Goal: Information Seeking & Learning: Compare options

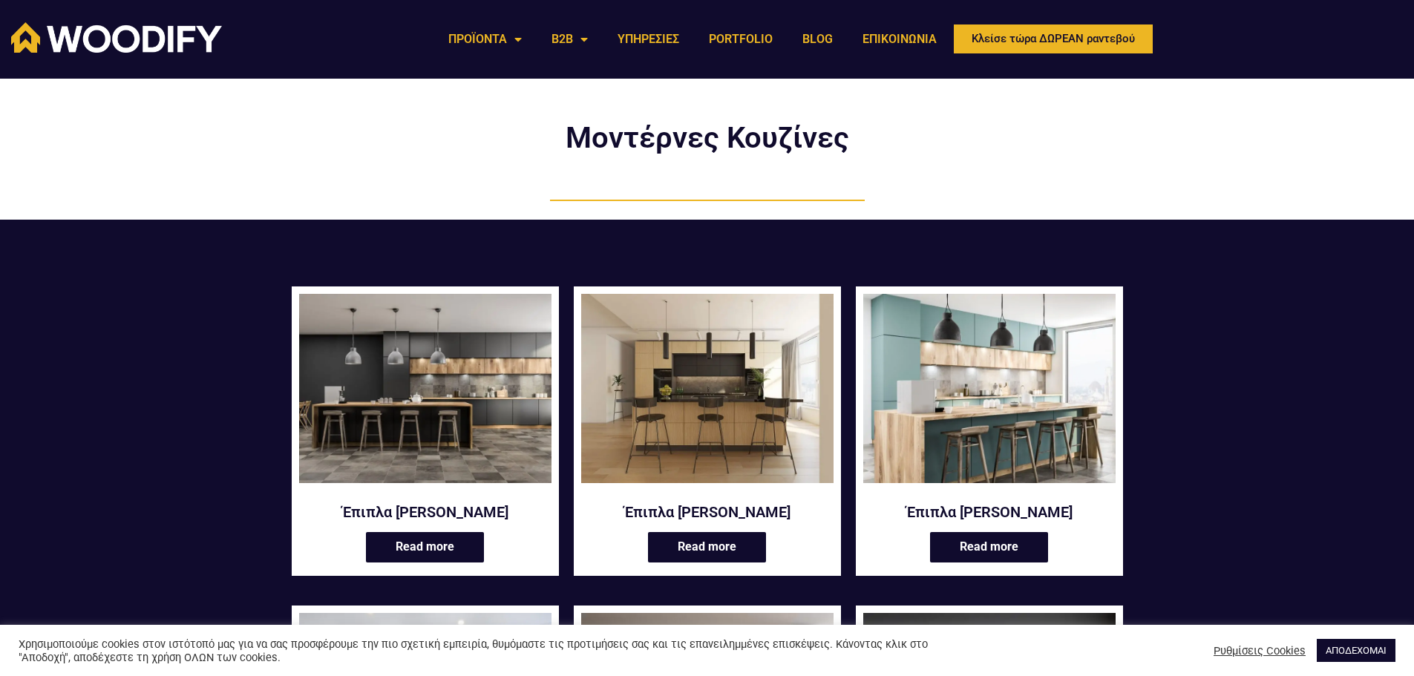
scroll to position [74, 0]
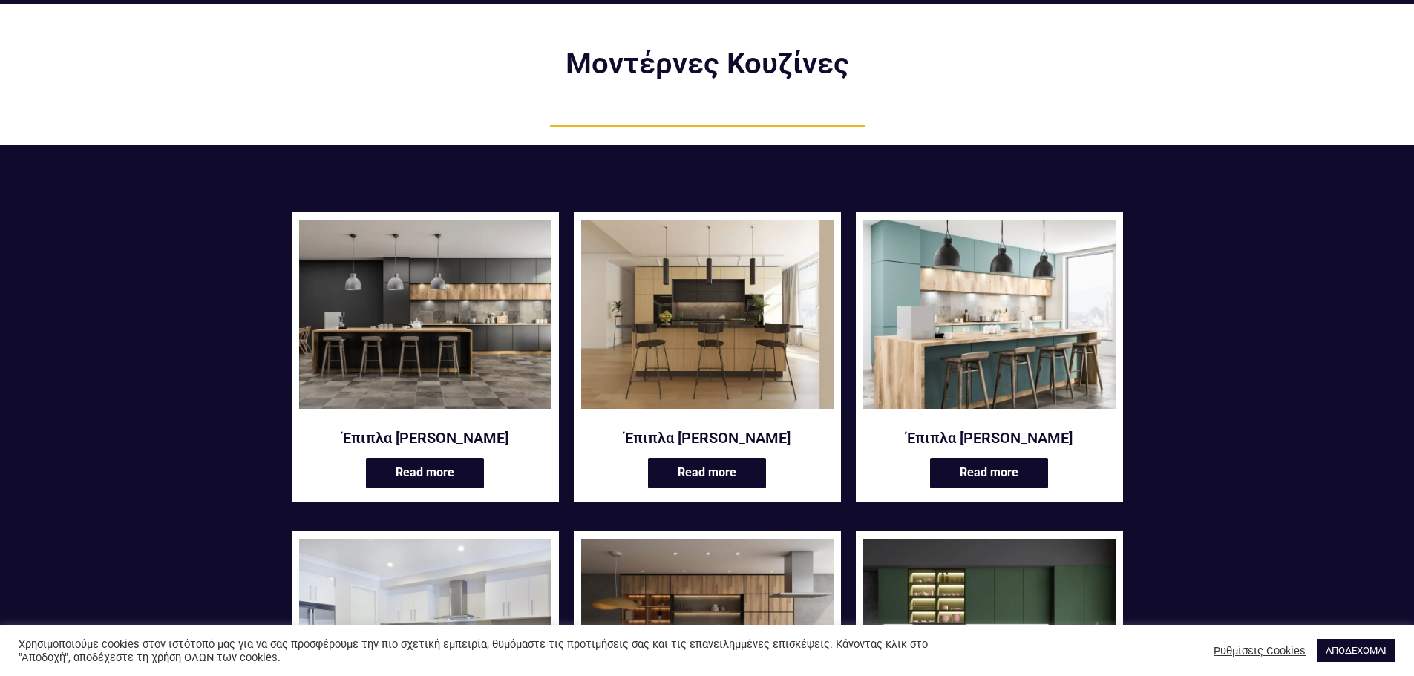
click at [469, 318] on img at bounding box center [425, 314] width 252 height 189
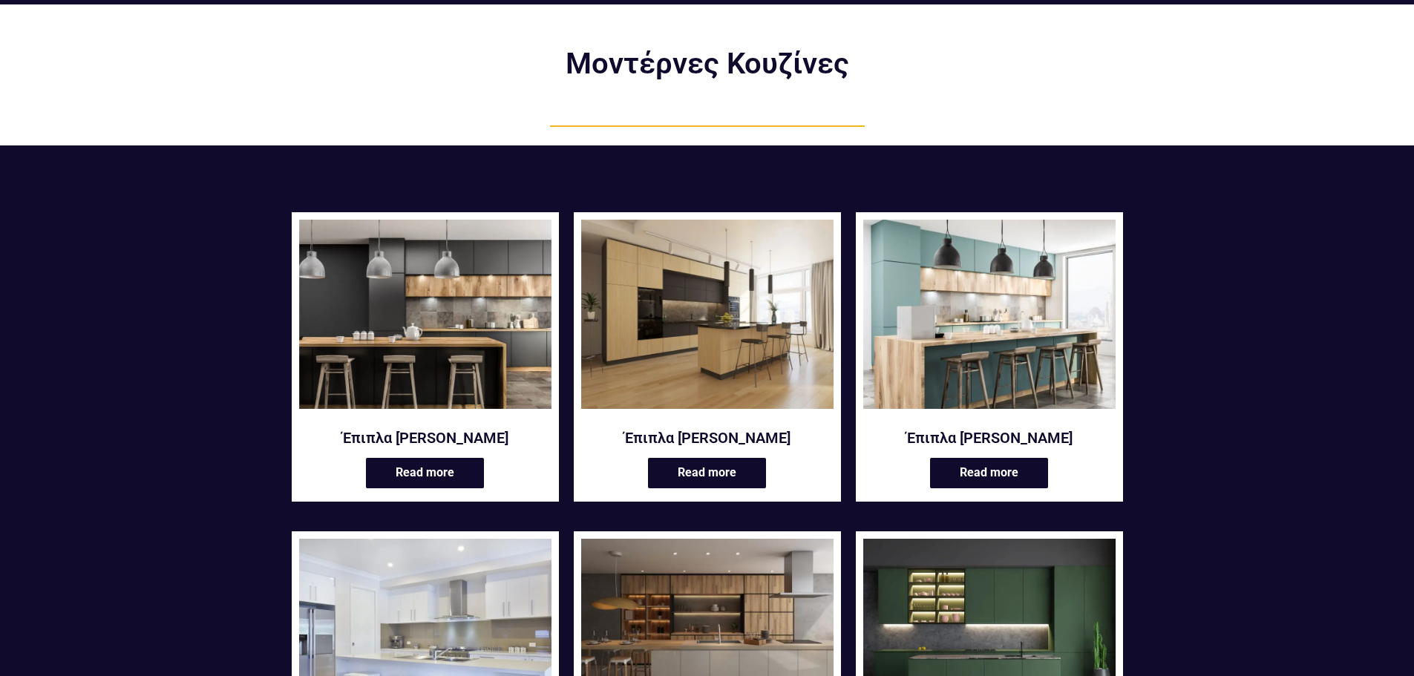
click at [655, 220] on img at bounding box center [707, 314] width 252 height 189
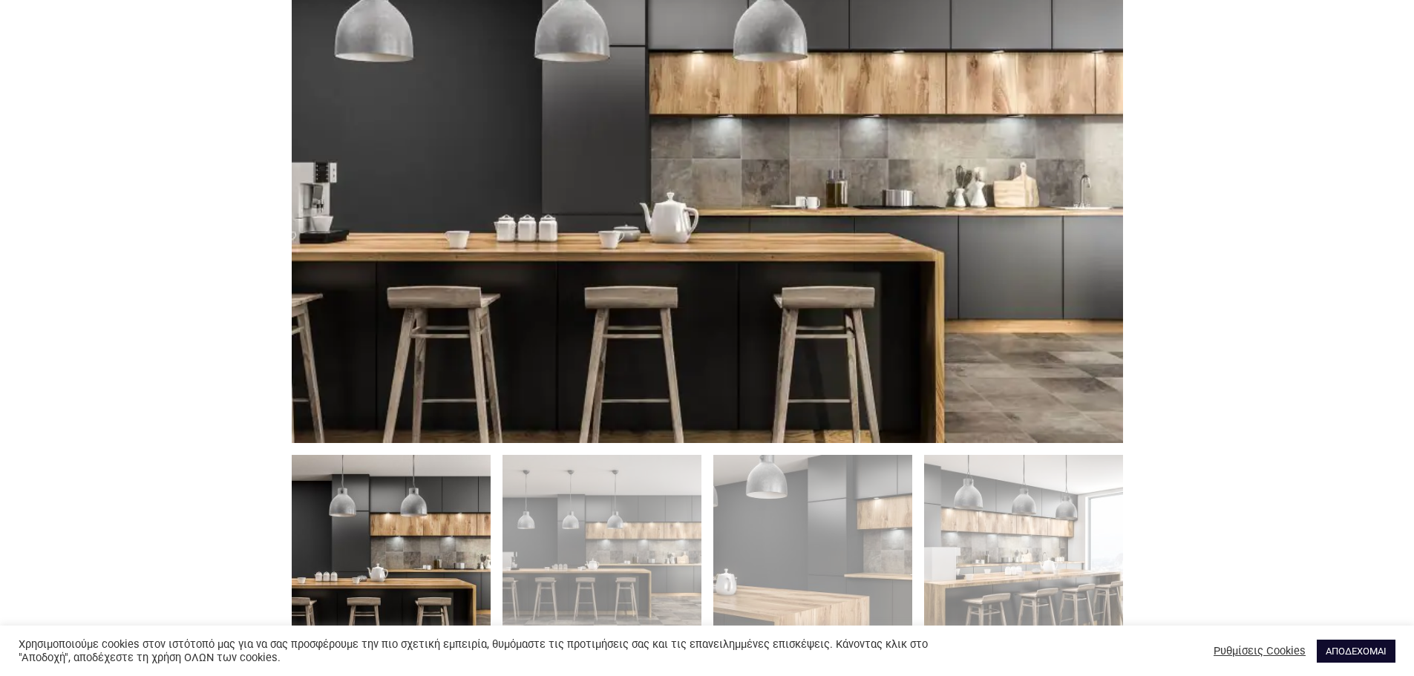
scroll to position [965, 0]
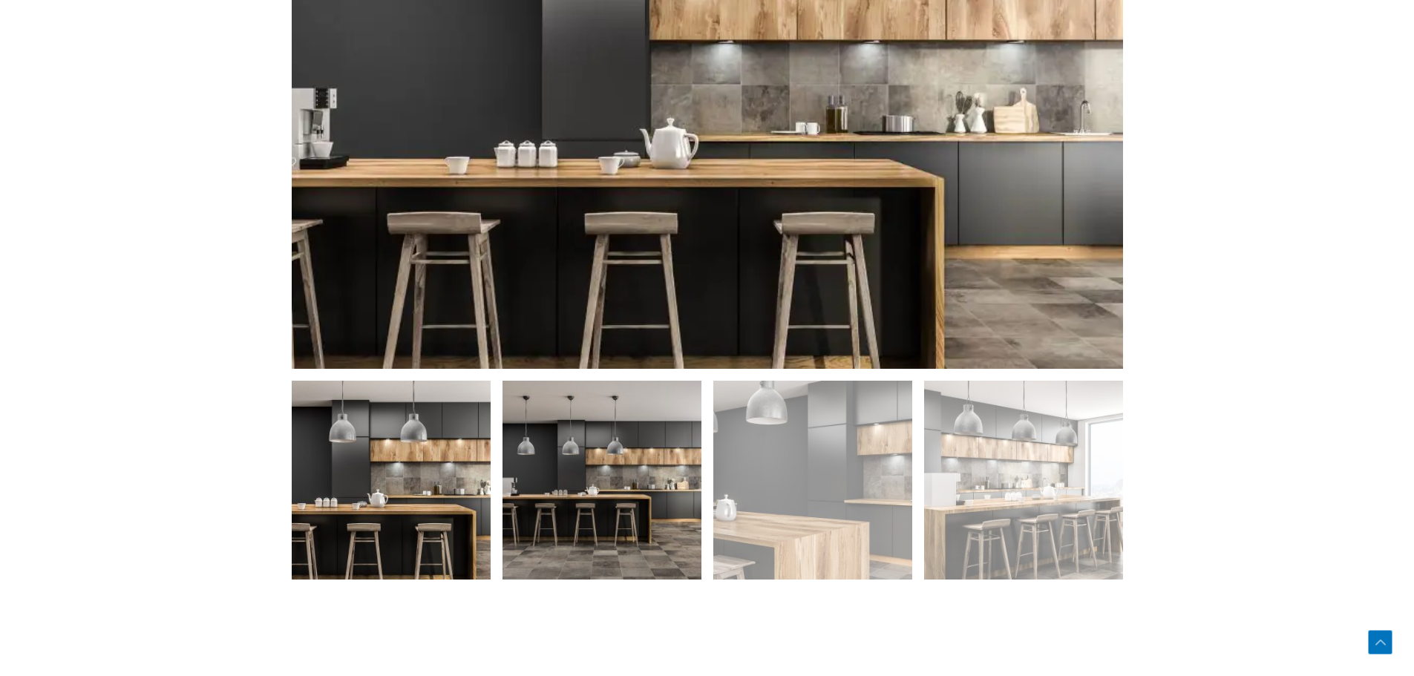
click at [613, 523] on img at bounding box center [602, 480] width 199 height 199
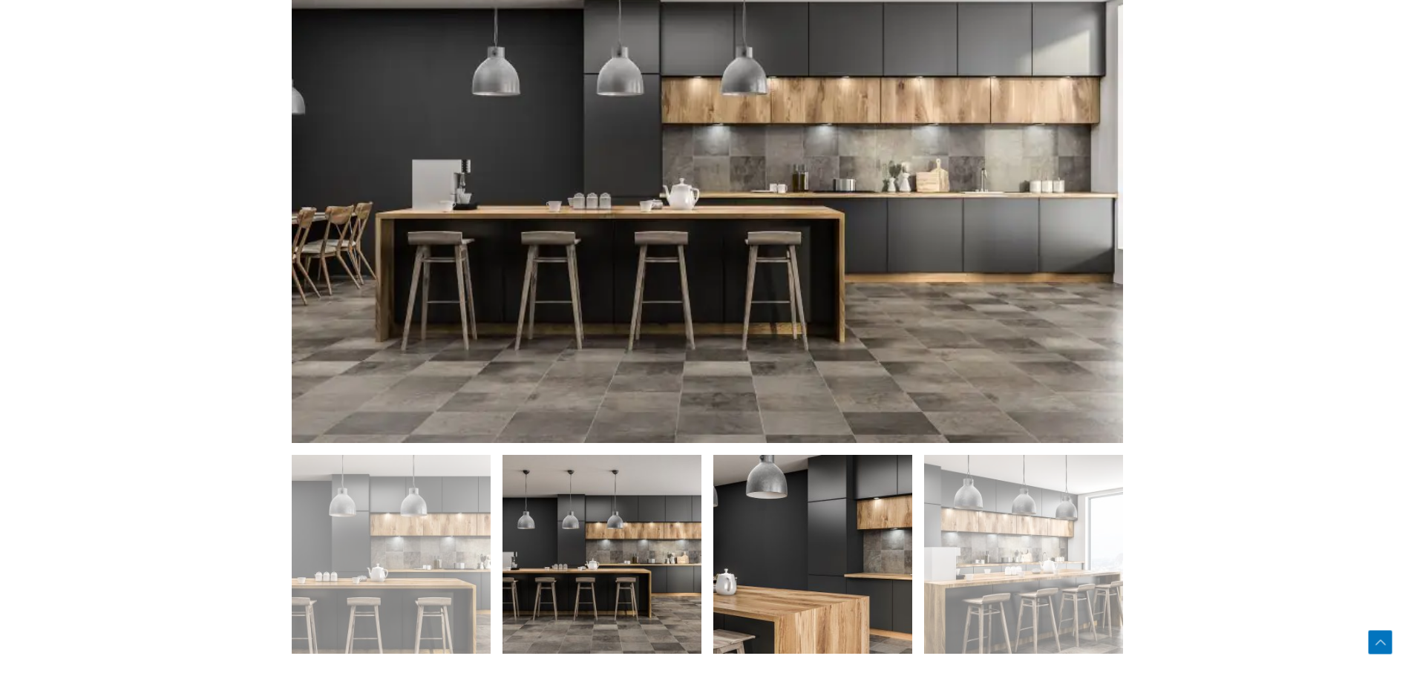
scroll to position [817, 0]
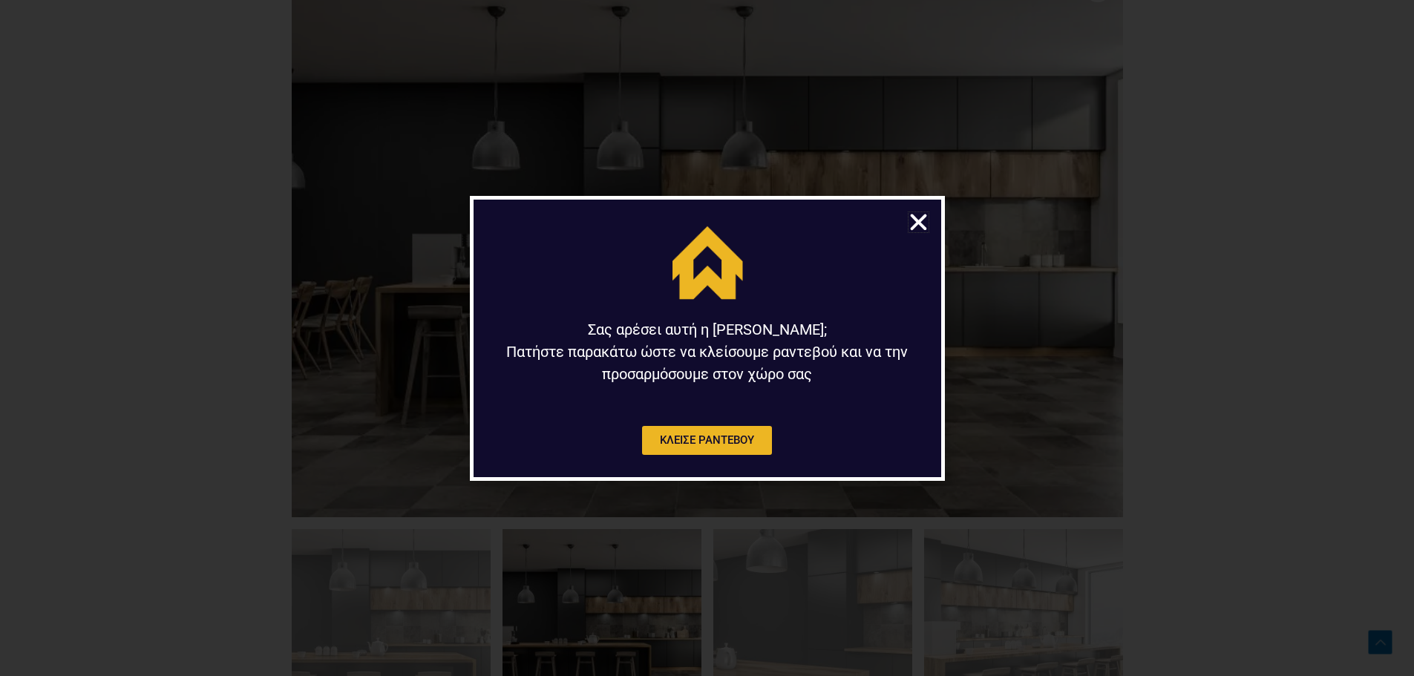
drag, startPoint x: 912, startPoint y: 220, endPoint x: 931, endPoint y: 232, distance: 22.7
click at [913, 221] on icon "Close" at bounding box center [918, 222] width 23 height 23
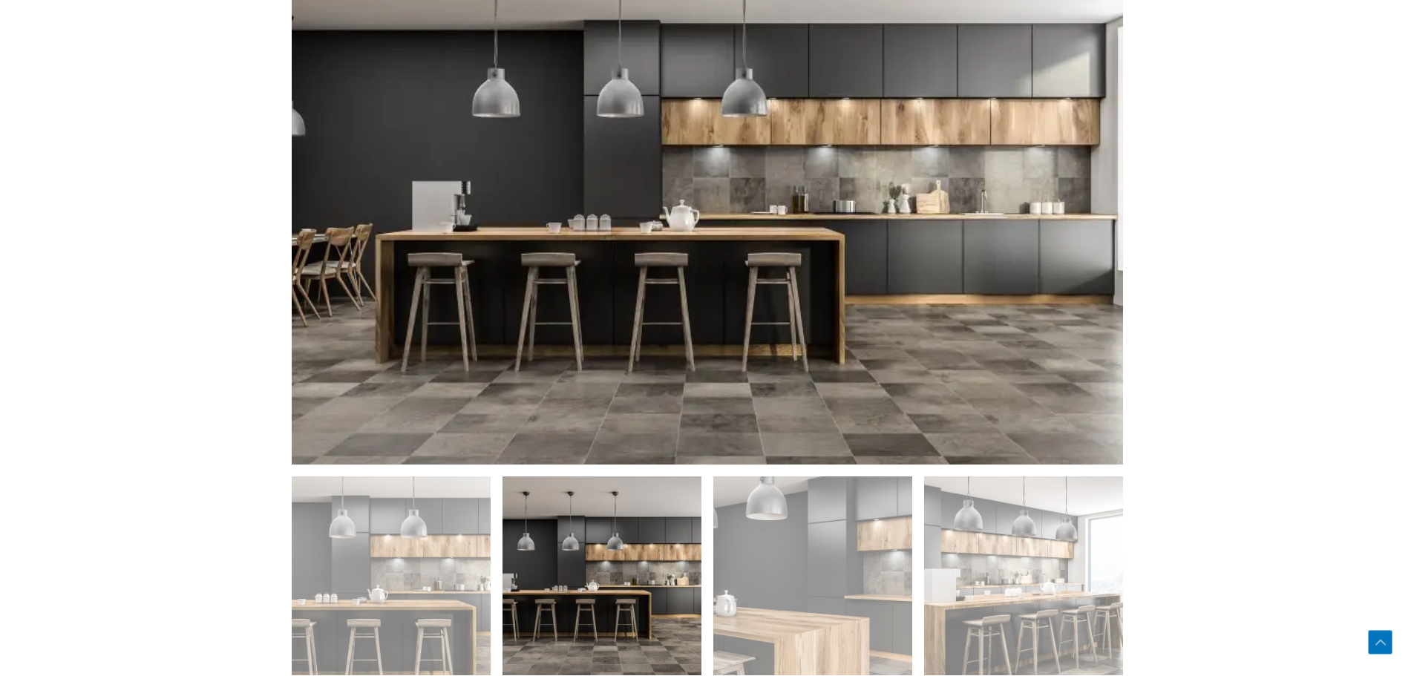
scroll to position [965, 0]
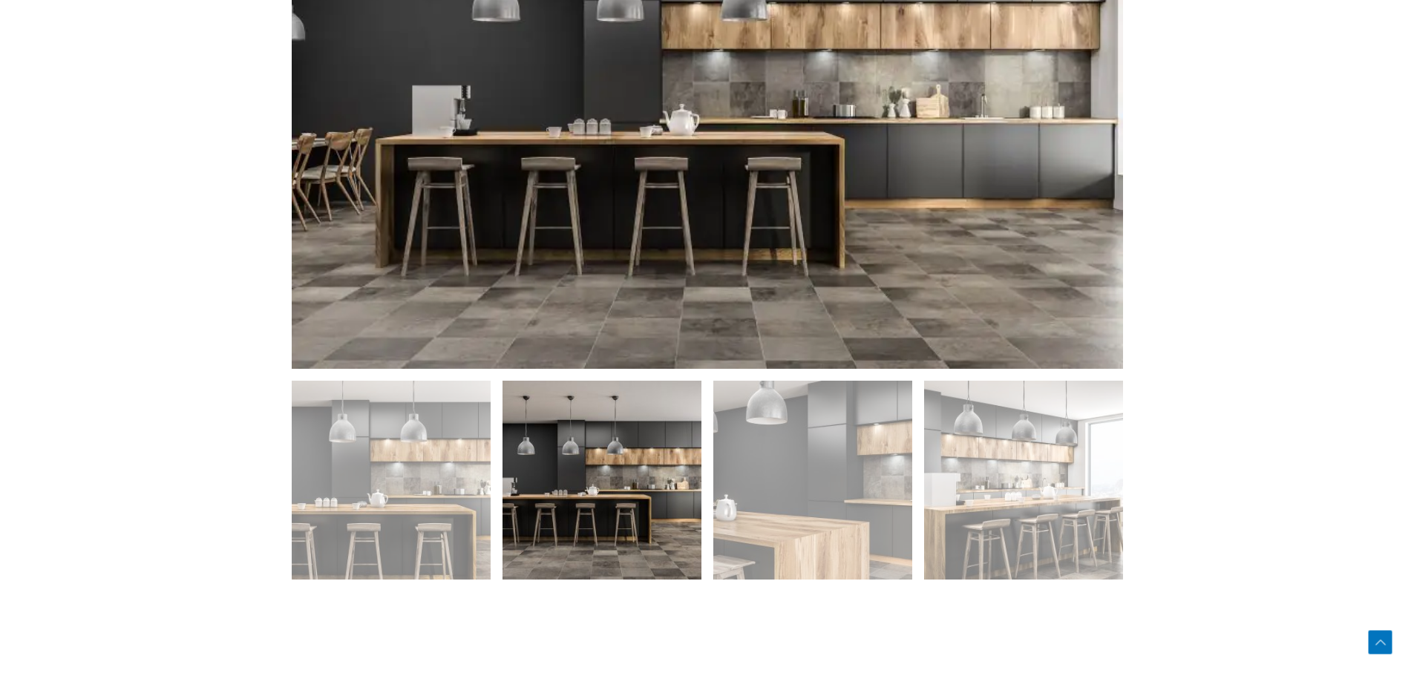
click at [627, 519] on img at bounding box center [602, 480] width 199 height 199
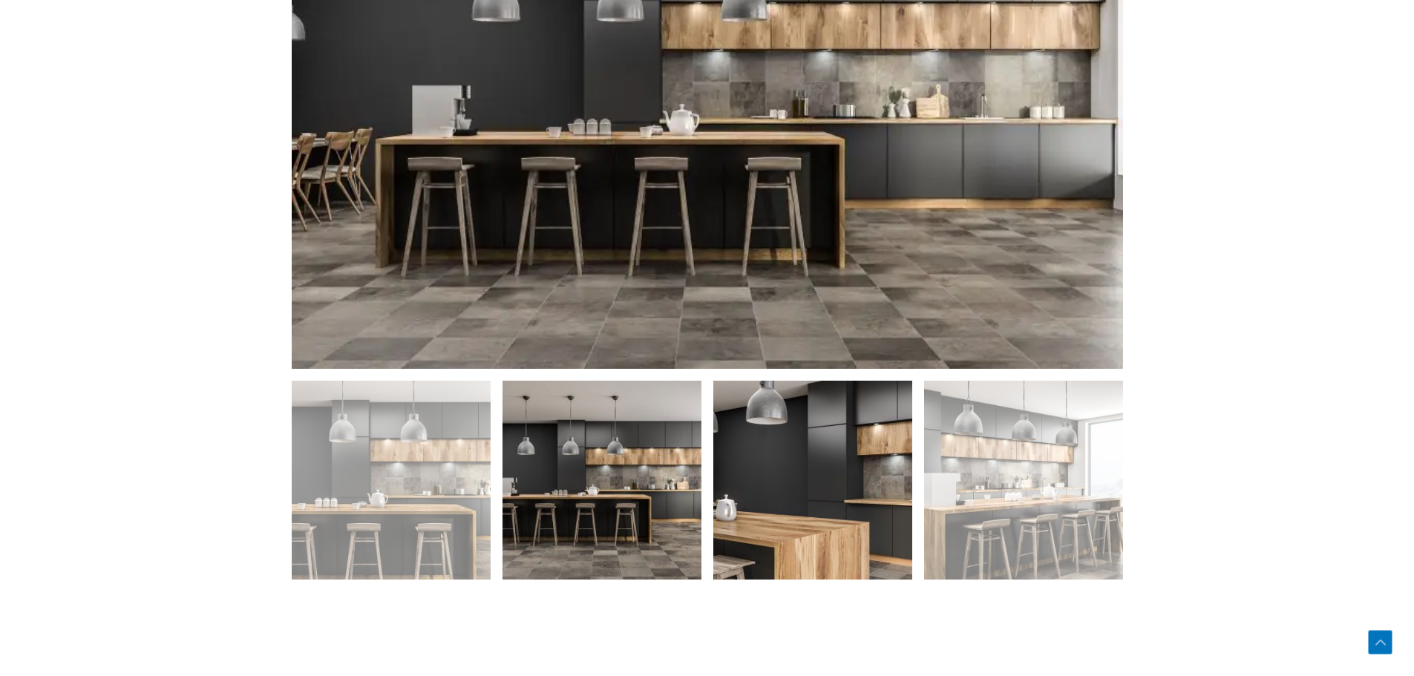
click at [782, 519] on img at bounding box center [812, 480] width 199 height 199
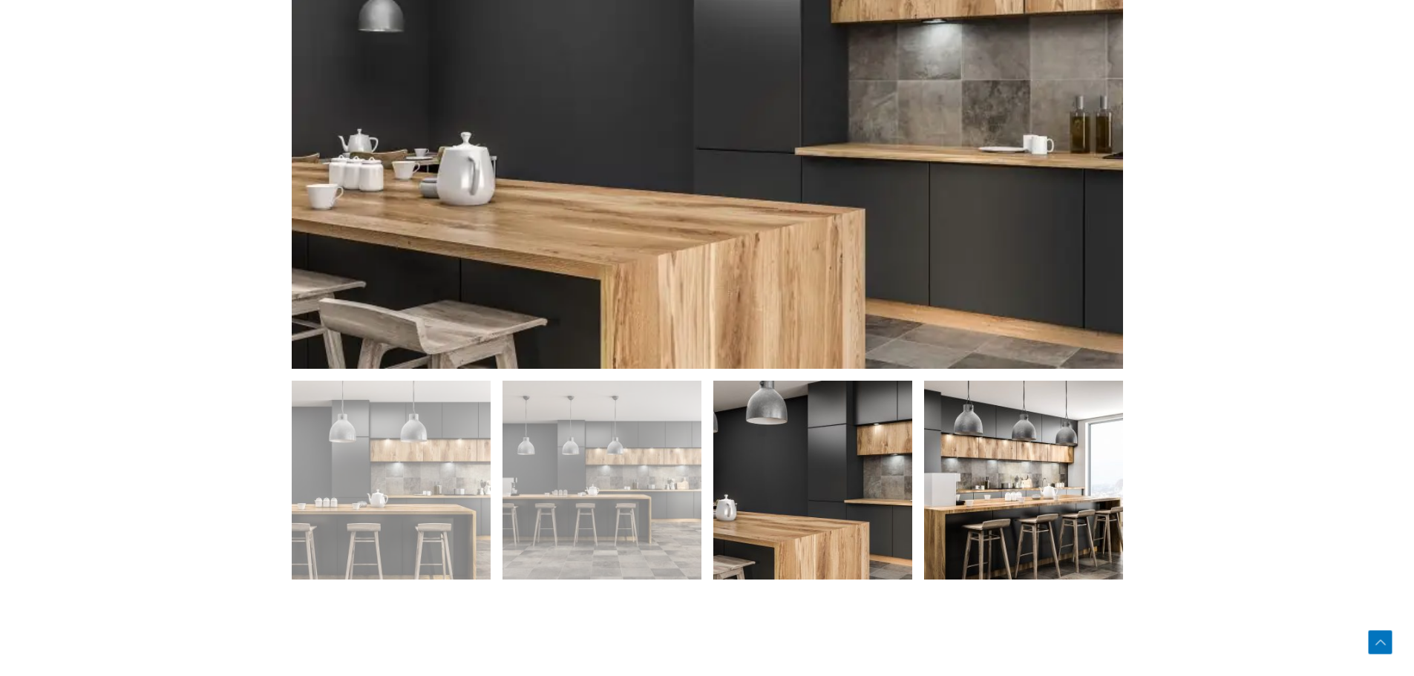
click at [1045, 523] on img at bounding box center [1023, 480] width 199 height 199
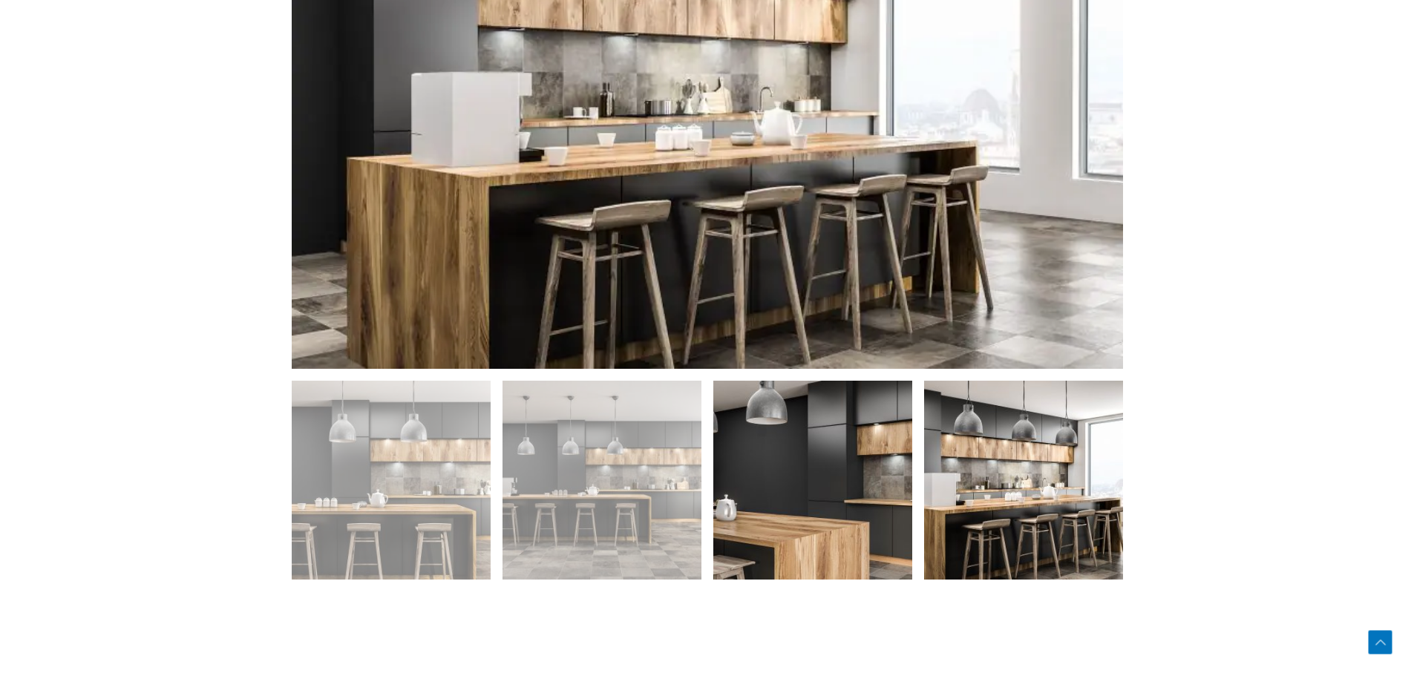
click at [830, 511] on img at bounding box center [812, 480] width 199 height 199
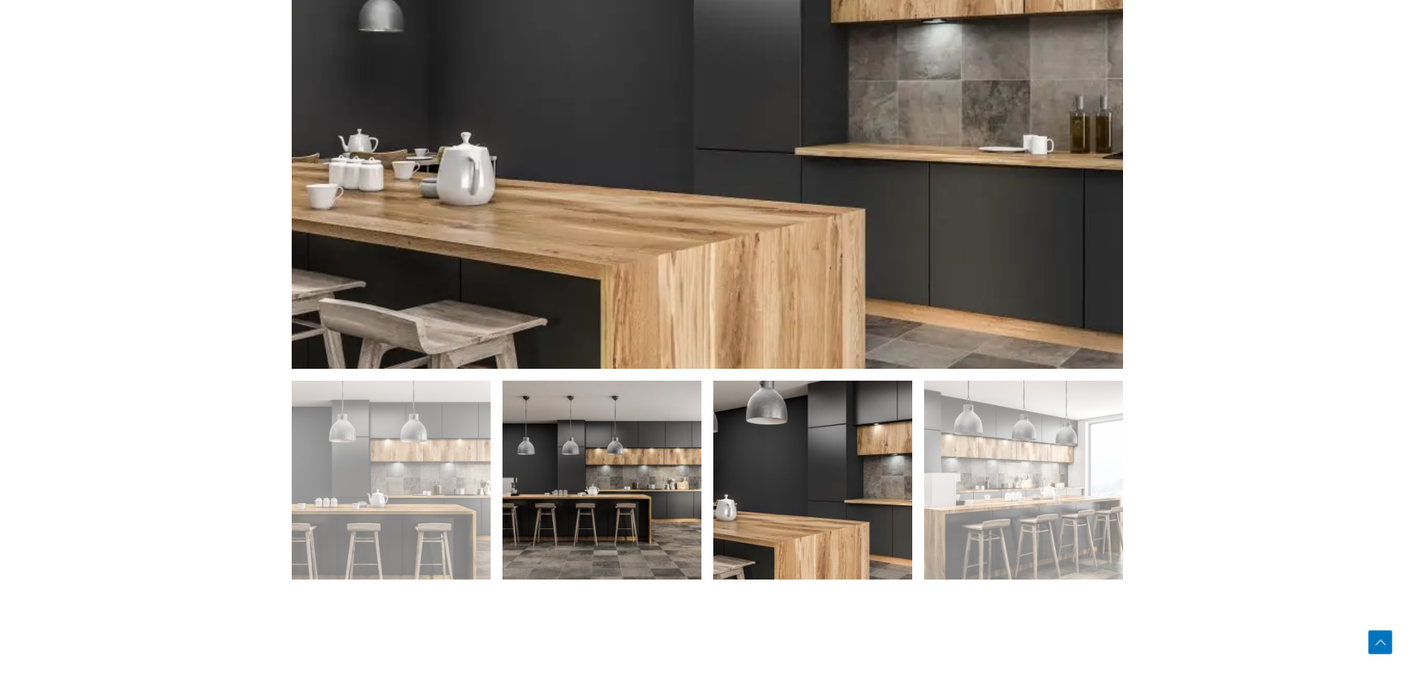
click at [630, 526] on img at bounding box center [602, 480] width 199 height 199
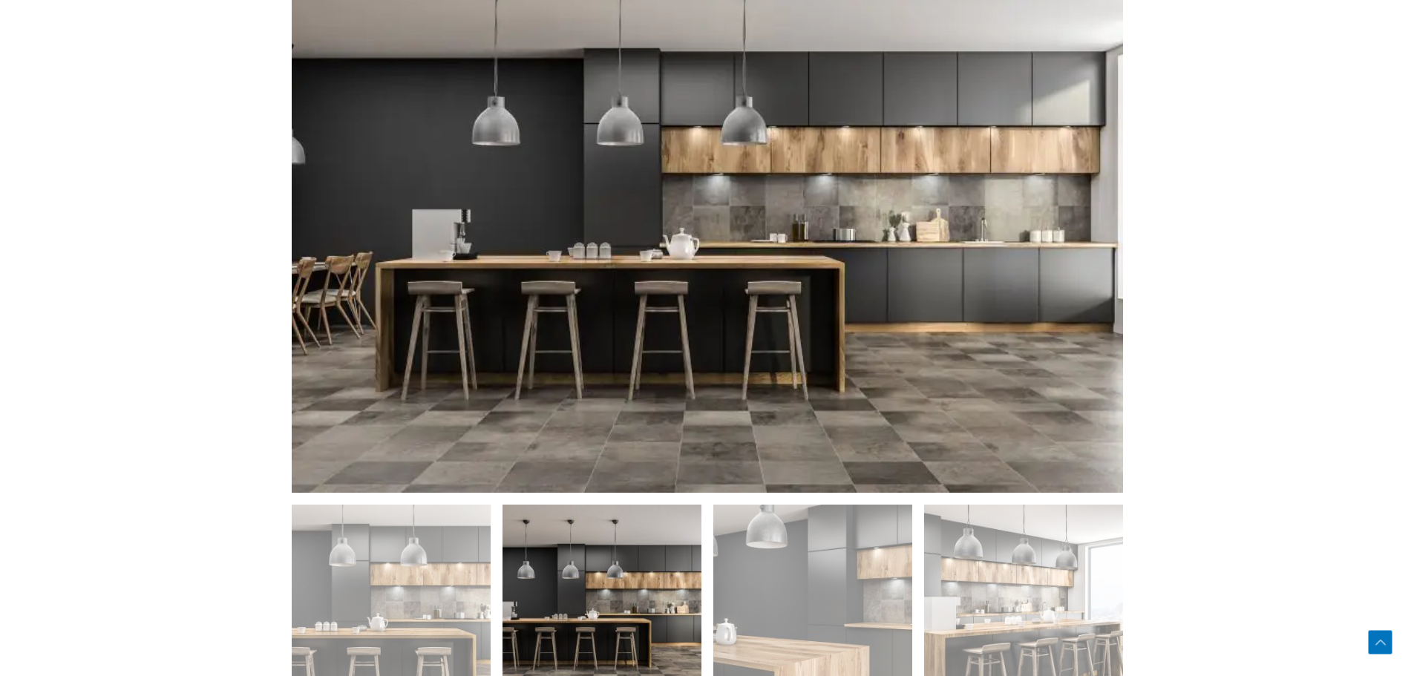
scroll to position [817, 0]
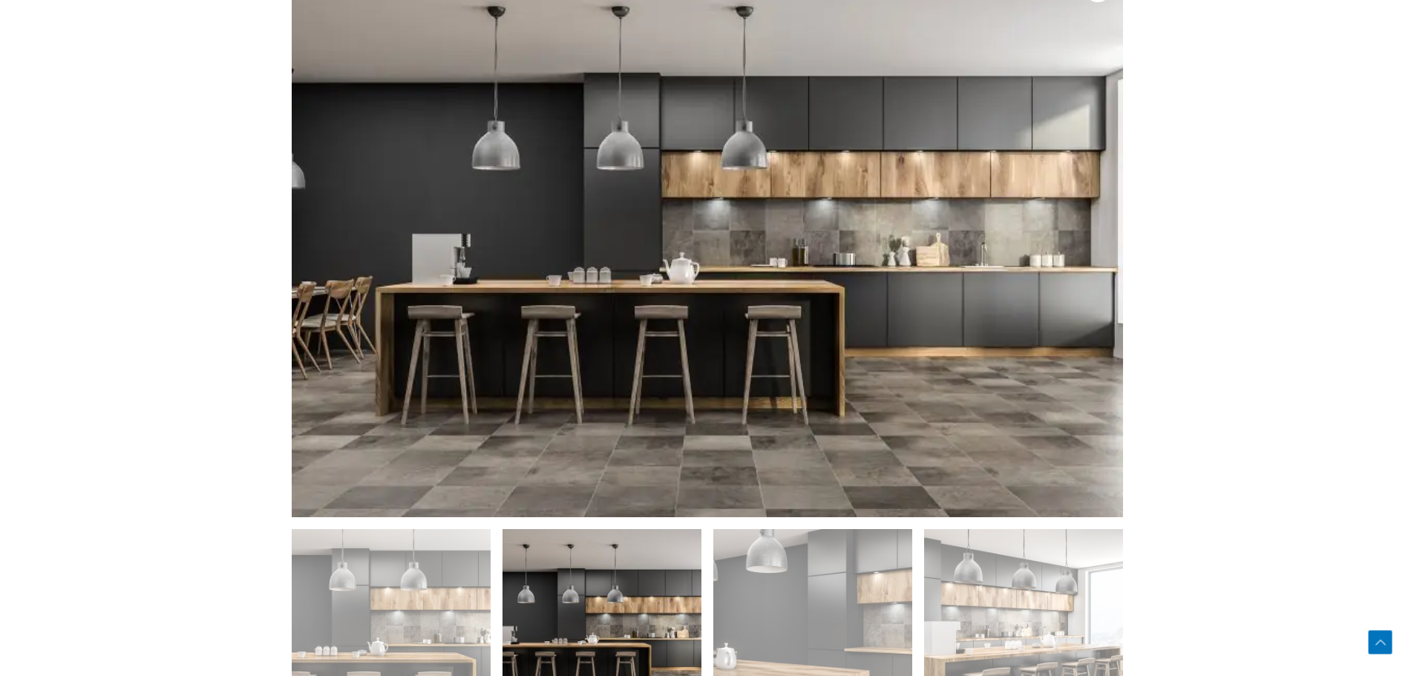
click at [1298, 311] on section "🔍" at bounding box center [707, 385] width 1414 height 889
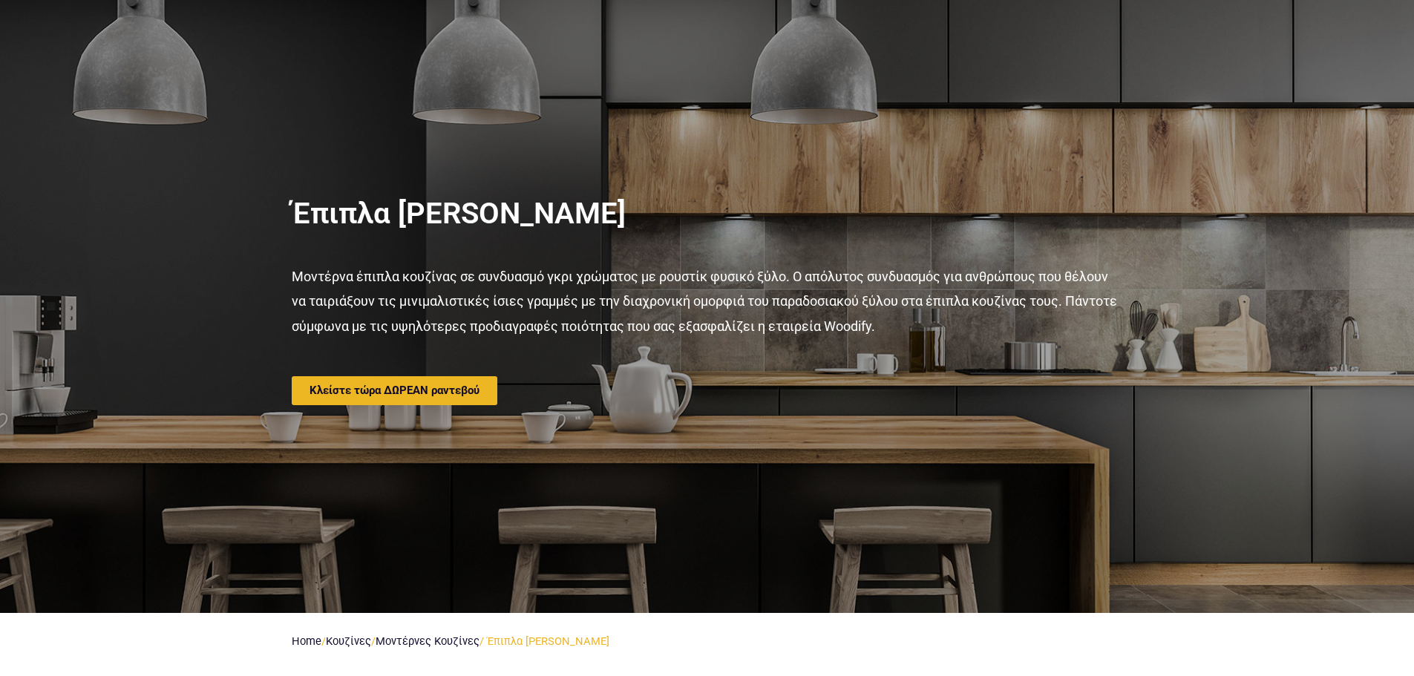
scroll to position [0, 0]
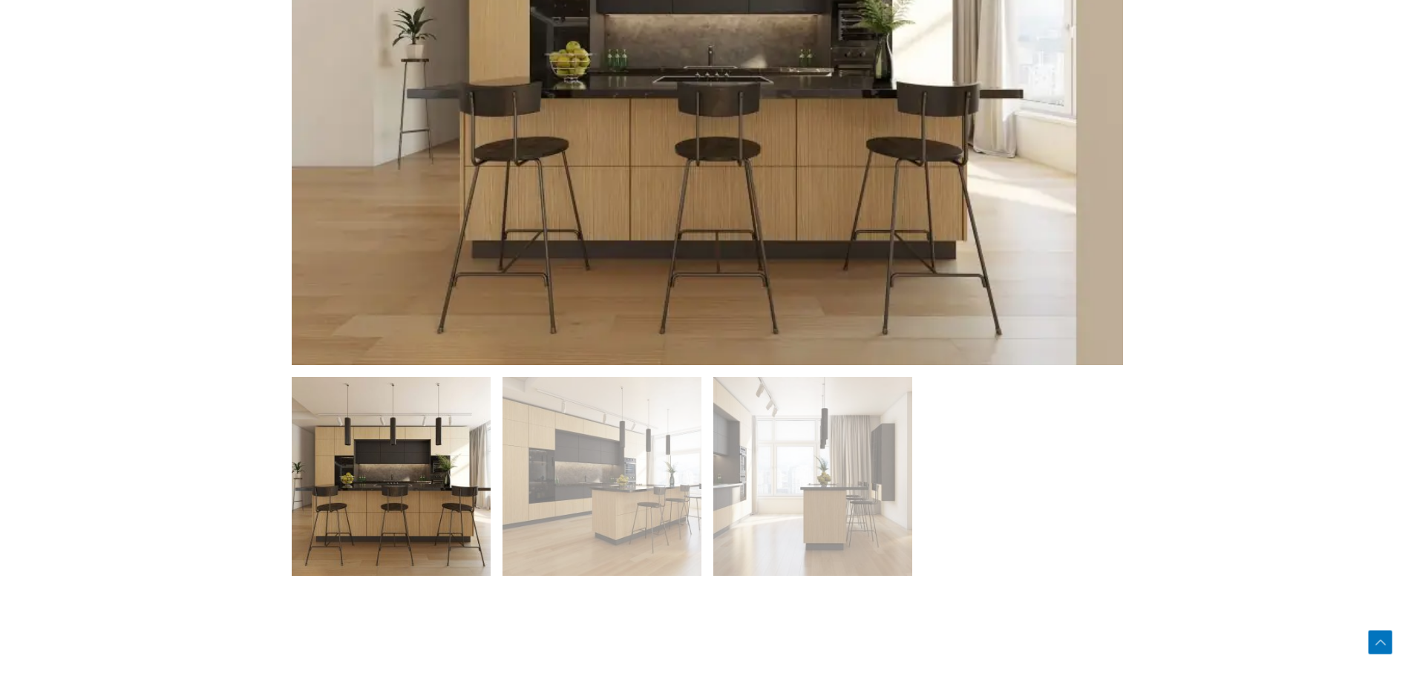
scroll to position [1039, 0]
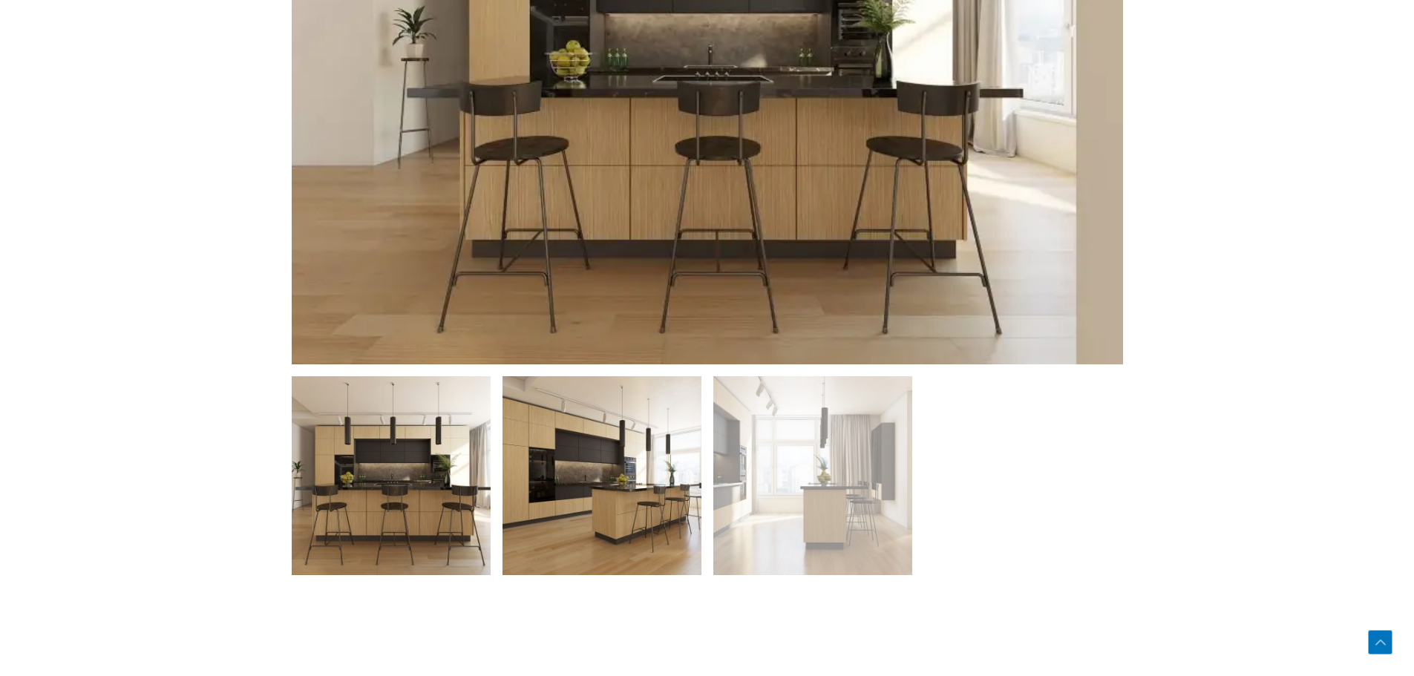
click at [589, 514] on img at bounding box center [602, 475] width 199 height 199
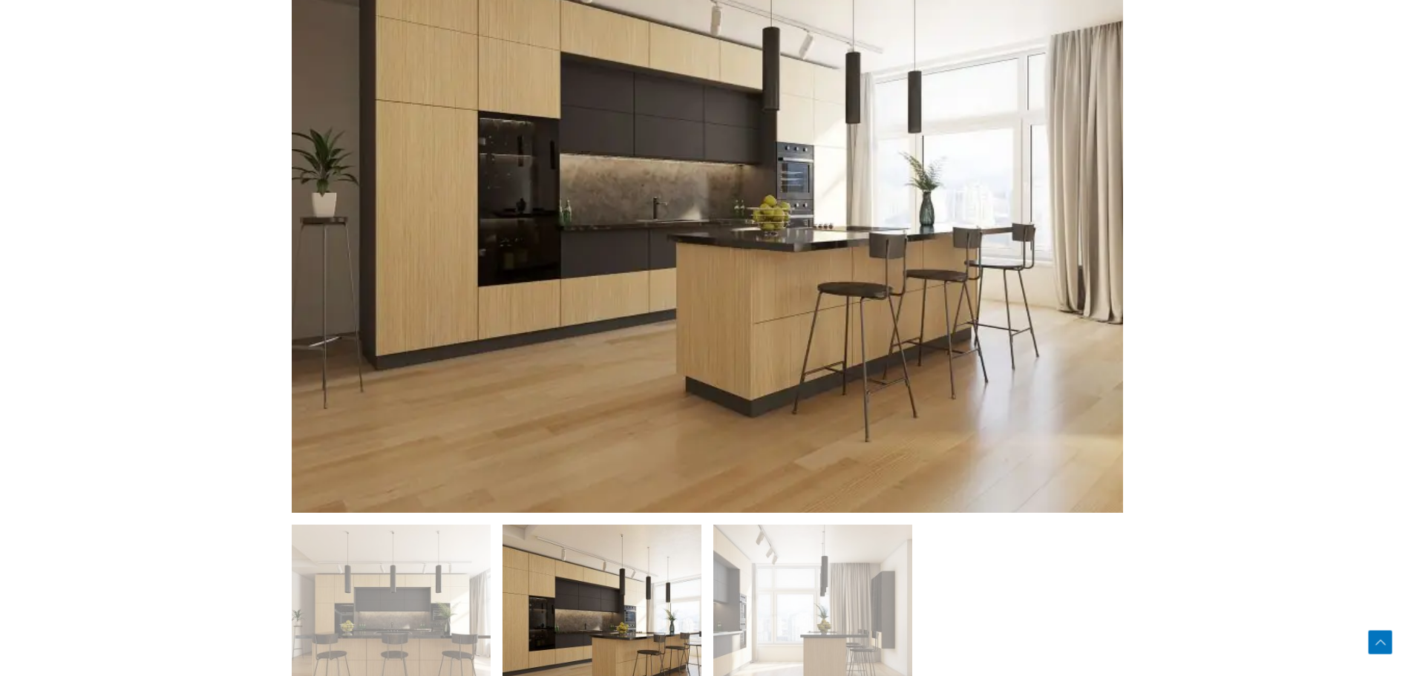
scroll to position [817, 0]
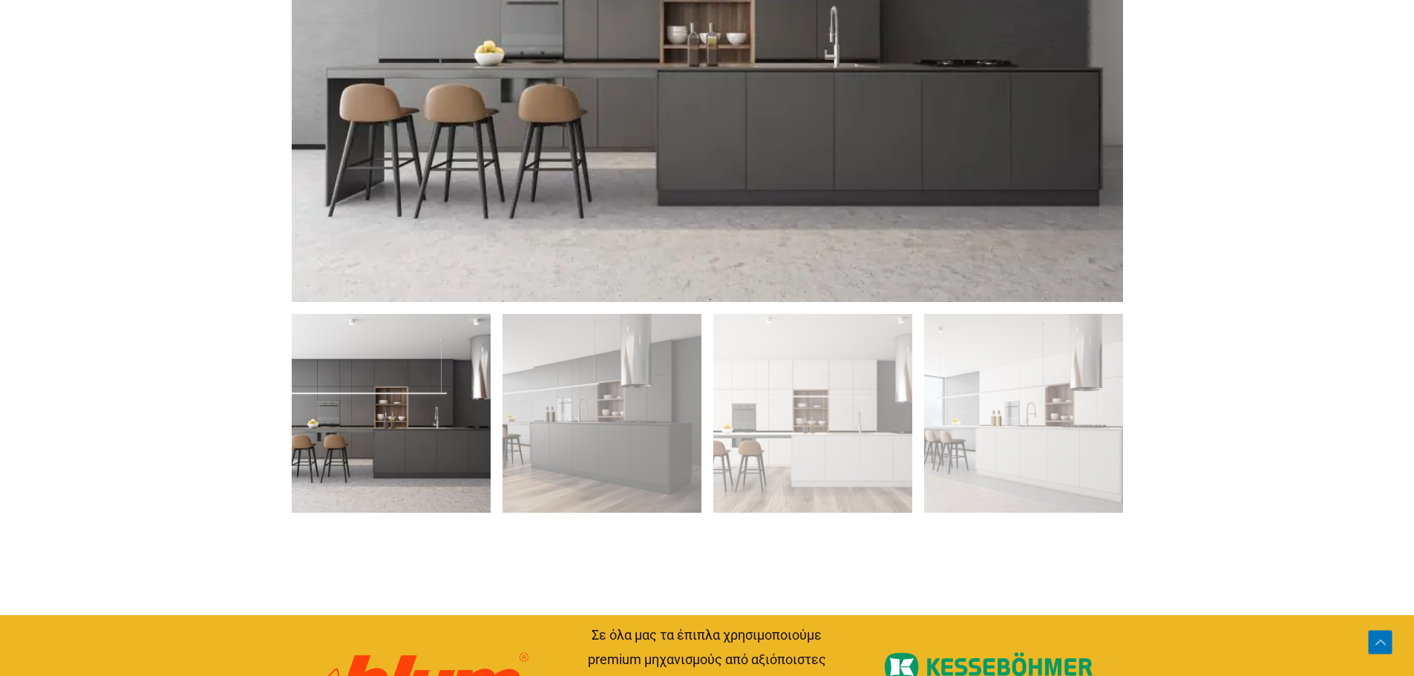
scroll to position [1188, 0]
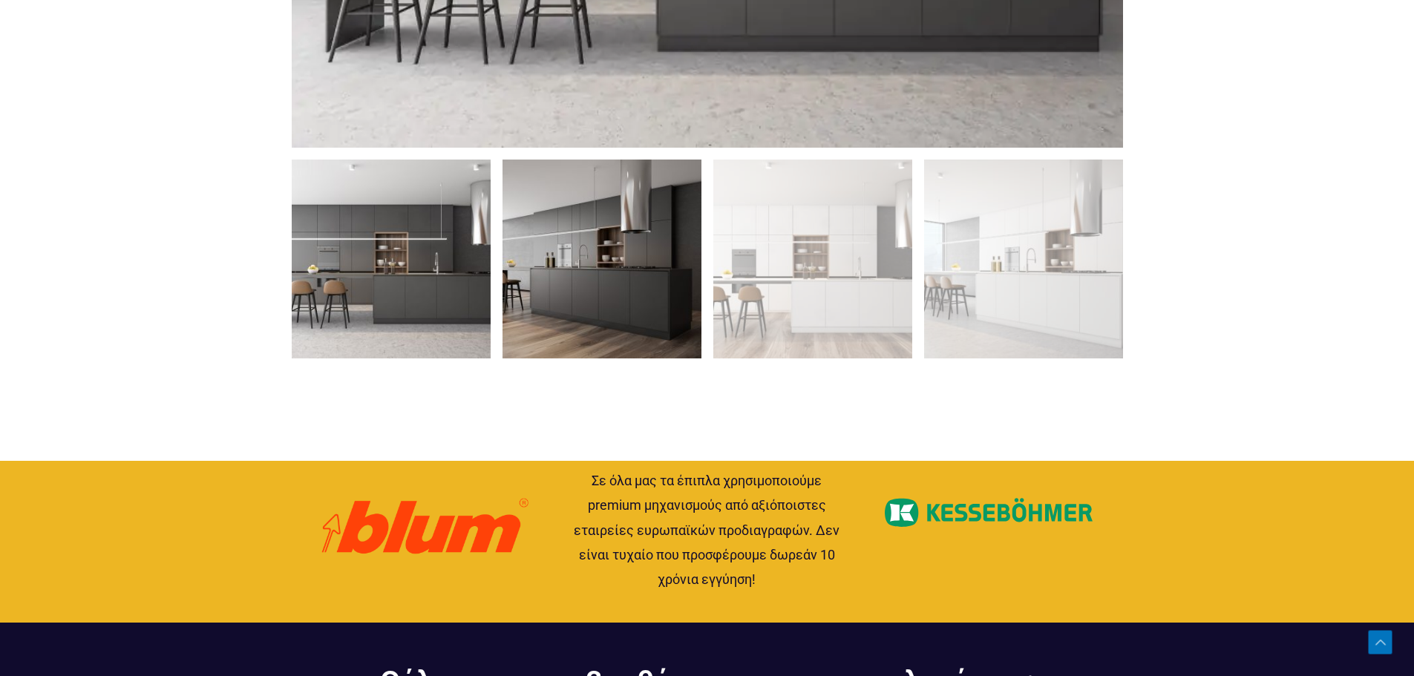
click at [616, 295] on img at bounding box center [602, 259] width 199 height 199
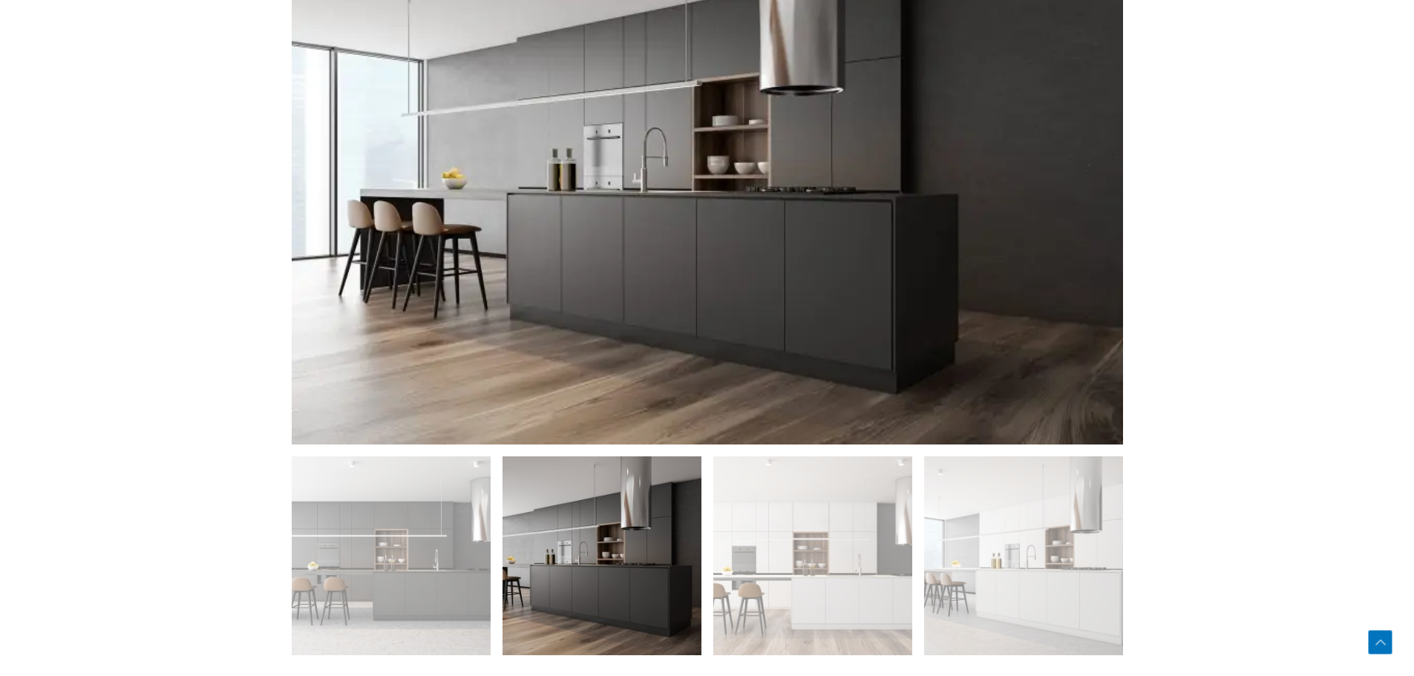
scroll to position [742, 0]
